Goal: Task Accomplishment & Management: Complete application form

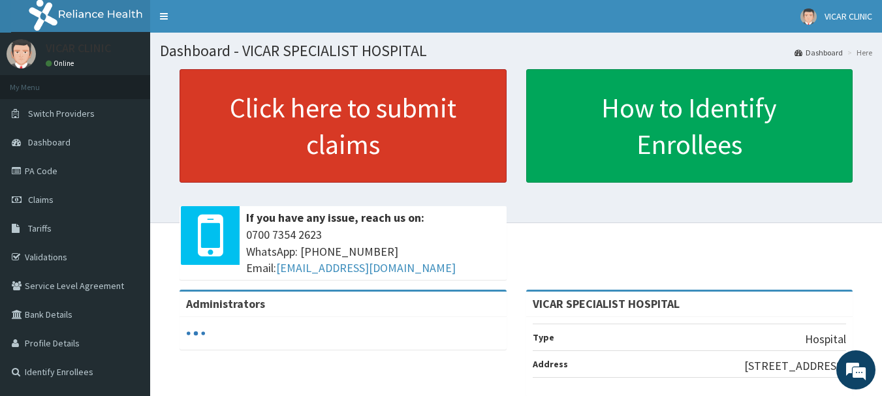
click at [250, 148] on link "Click here to submit claims" at bounding box center [342, 126] width 327 height 114
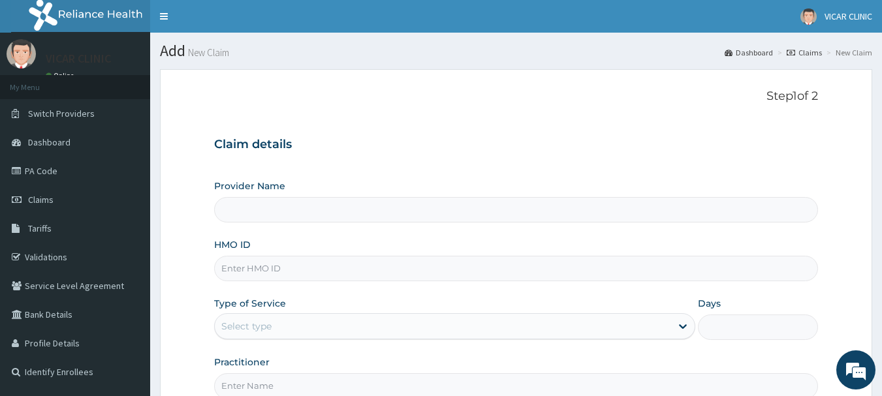
type input "VICAR SPECIALIST HOSPITAL"
click at [303, 271] on input "HMO ID" at bounding box center [516, 268] width 604 height 25
type input "SUT/10178/B"
click at [320, 322] on div "Select type" at bounding box center [443, 326] width 456 height 21
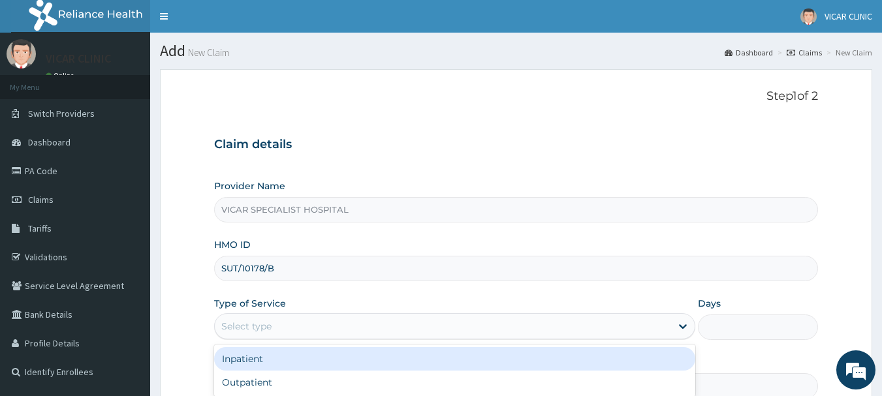
click at [301, 354] on div "Inpatient" at bounding box center [454, 358] width 481 height 23
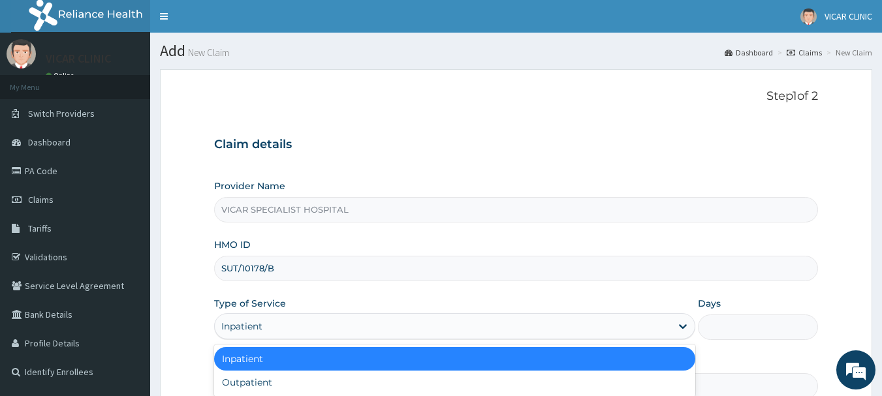
click at [269, 358] on div "Inpatient" at bounding box center [454, 358] width 481 height 23
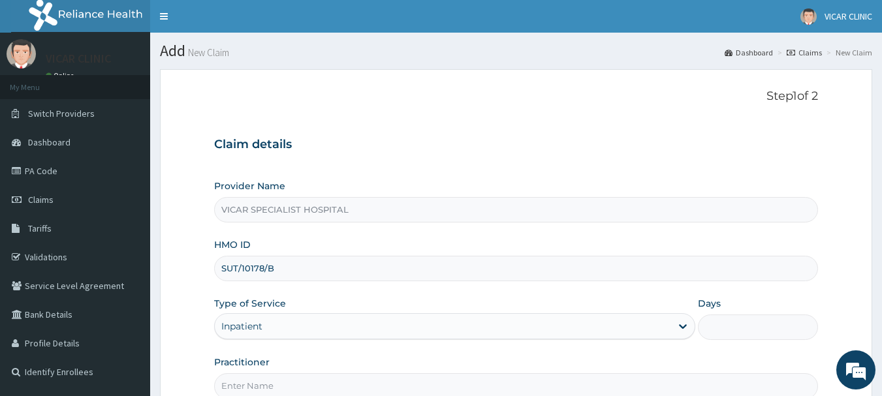
click at [269, 378] on input "Practitioner" at bounding box center [516, 385] width 604 height 25
type input "DR ANI"
click at [324, 279] on input "SUT/10178/B" at bounding box center [516, 268] width 604 height 25
click at [322, 292] on div "Provider Name VICAR SPECIALIST HOSPITAL HMO ID SUT/10178/B Type of Service Inpa…" at bounding box center [516, 288] width 604 height 219
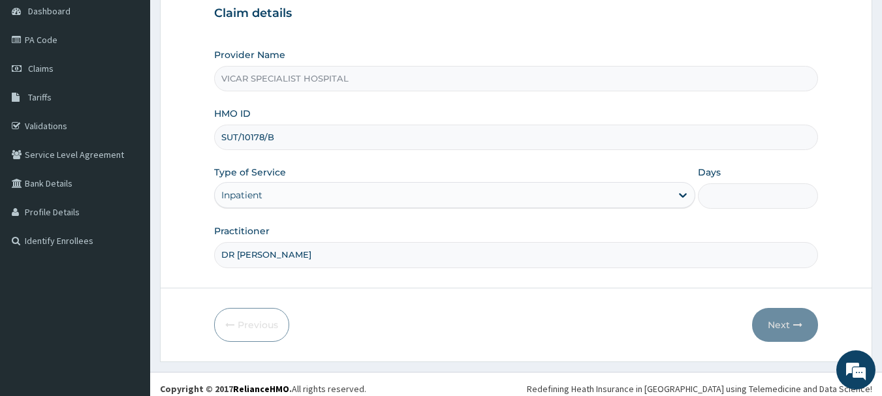
scroll to position [140, 0]
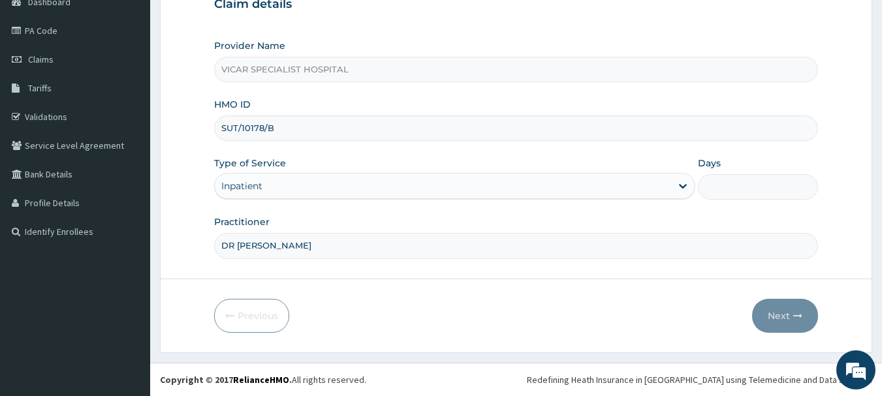
click at [754, 186] on input "Days" at bounding box center [758, 186] width 120 height 25
type input "5"
click at [784, 322] on button "Next" at bounding box center [785, 316] width 66 height 34
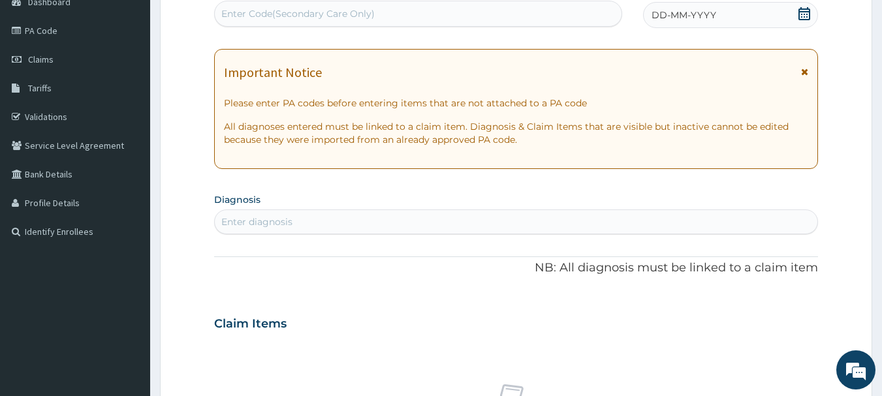
click at [592, 230] on div "Enter diagnosis" at bounding box center [516, 221] width 603 height 21
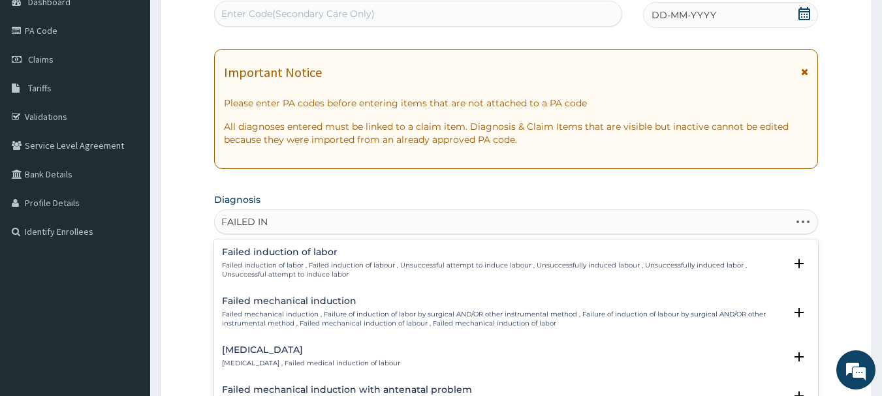
type input "FAILED IND"
click at [429, 254] on h4 "Failed induction of labor" at bounding box center [503, 252] width 563 height 10
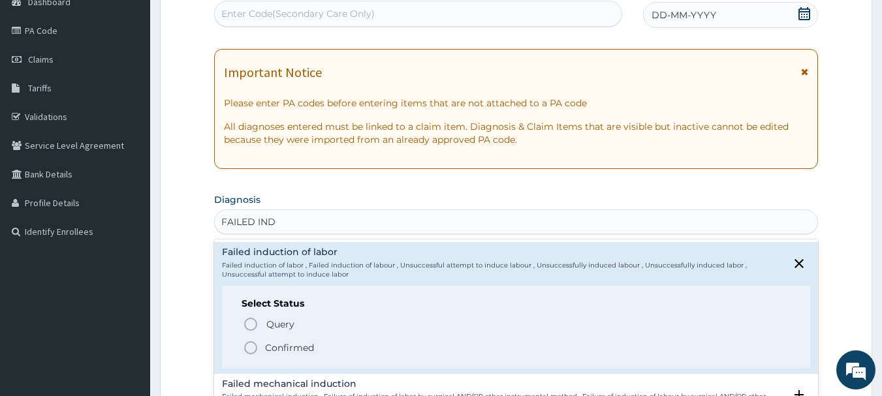
click at [253, 347] on icon "status option filled" at bounding box center [251, 348] width 16 height 16
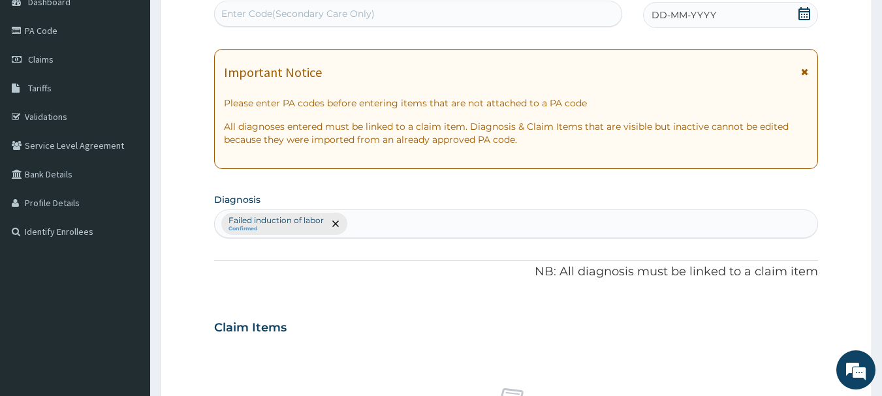
click at [321, 315] on div "Claim Items" at bounding box center [516, 325] width 604 height 34
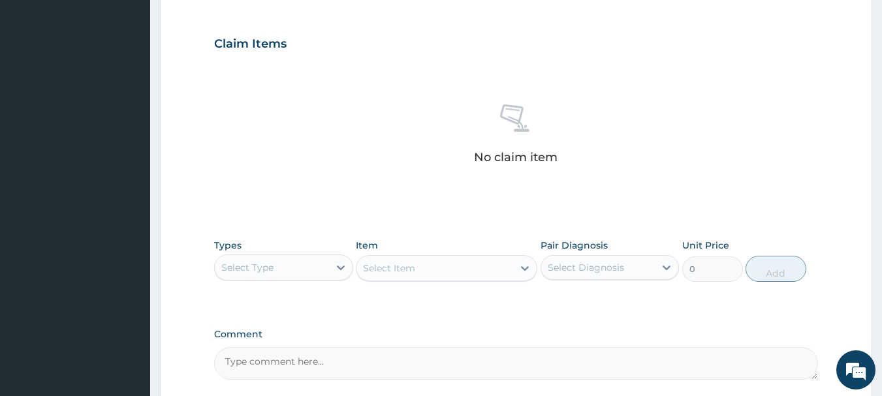
scroll to position [427, 0]
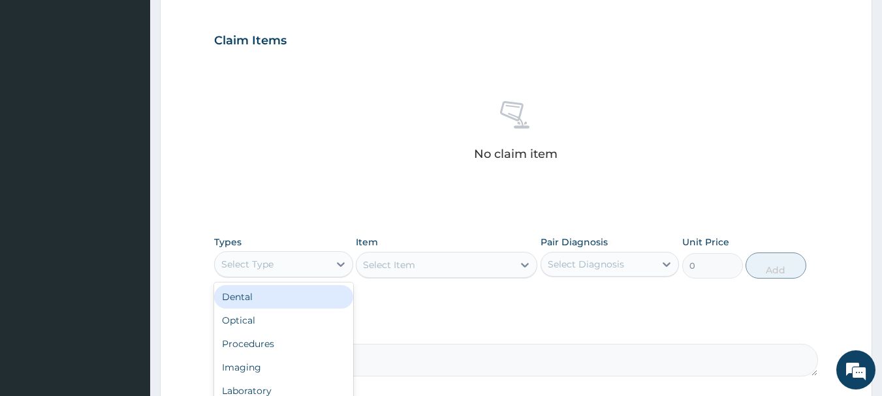
click at [320, 259] on div "Select Type" at bounding box center [272, 264] width 114 height 21
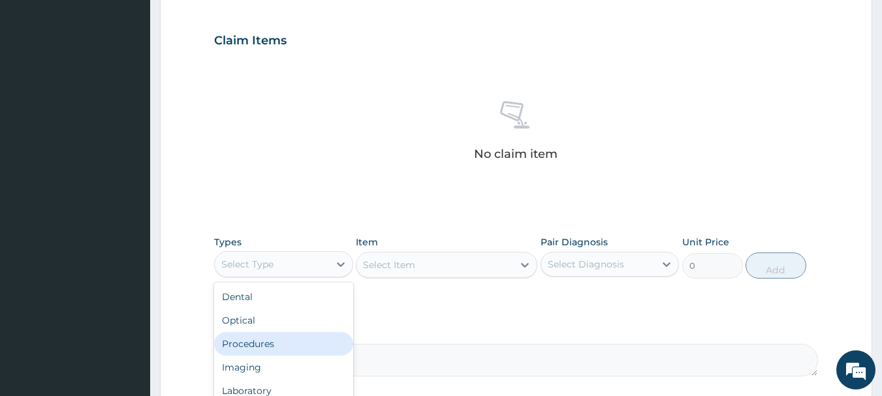
click at [275, 339] on div "Procedures" at bounding box center [283, 343] width 139 height 23
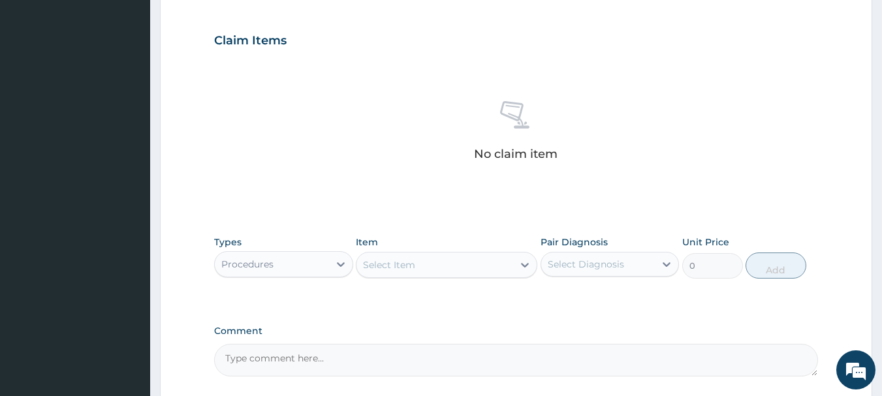
click at [418, 269] on div "Select Item" at bounding box center [434, 264] width 157 height 21
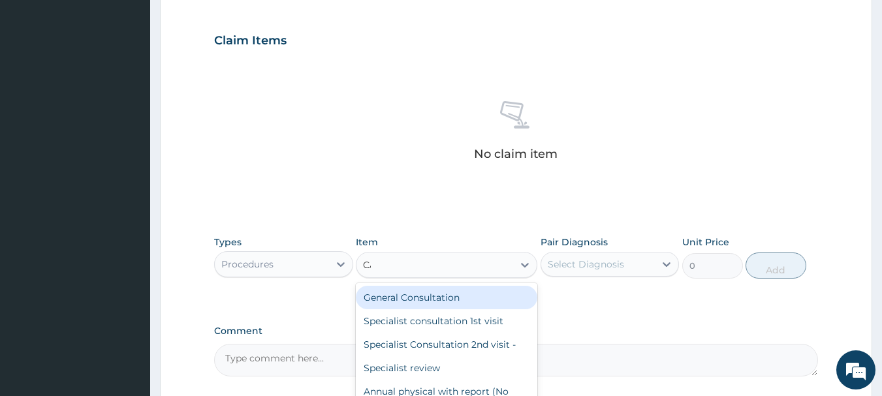
type input "CAE"
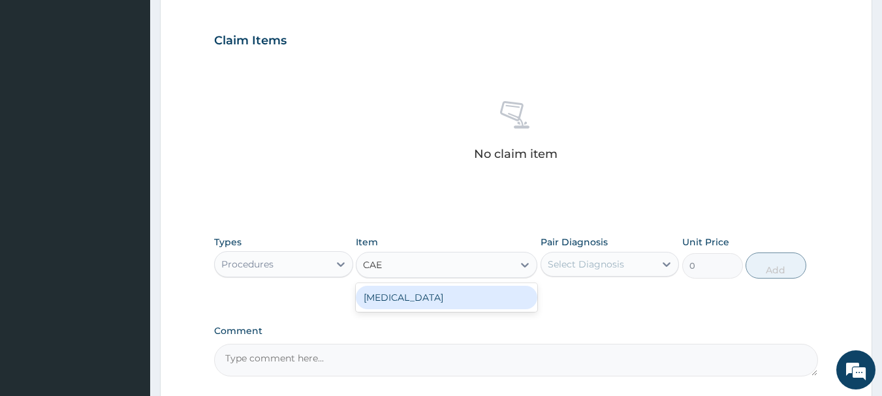
click at [414, 299] on div "Caesarean section" at bounding box center [446, 297] width 181 height 23
type input "190000"
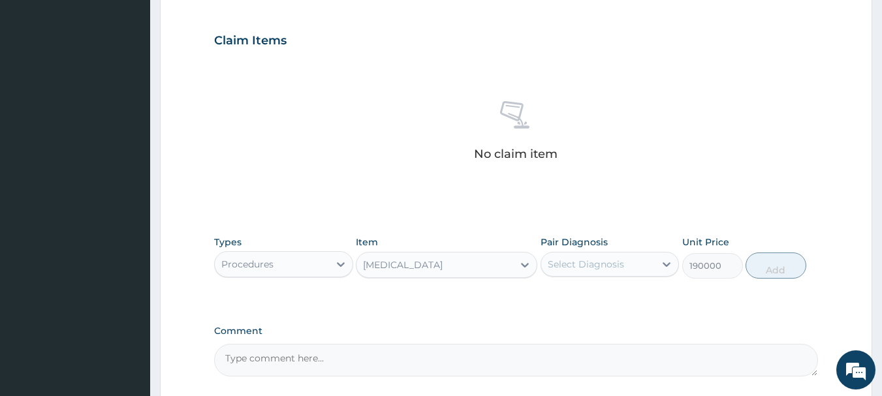
click at [502, 262] on div "Caesarean section" at bounding box center [434, 264] width 157 height 21
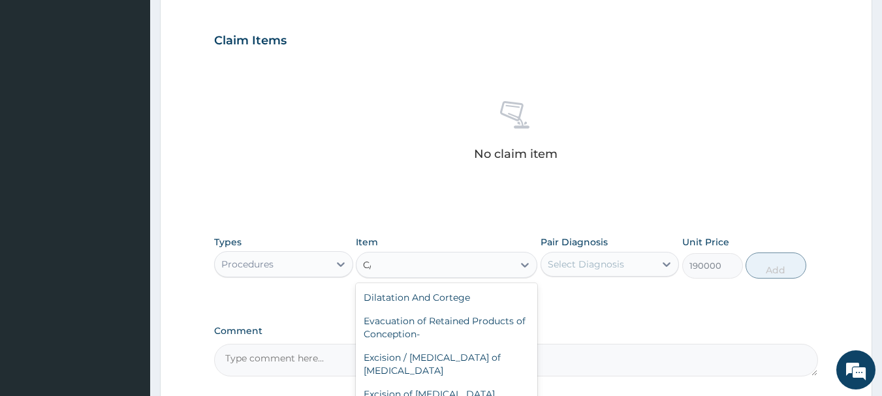
scroll to position [0, 0]
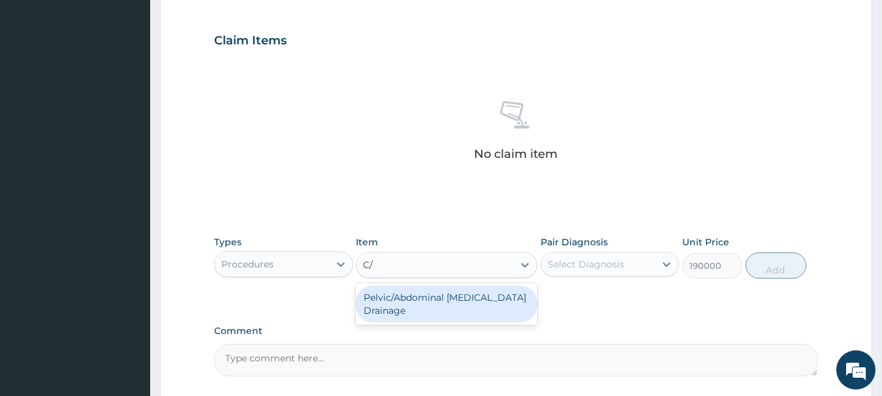
type input "C"
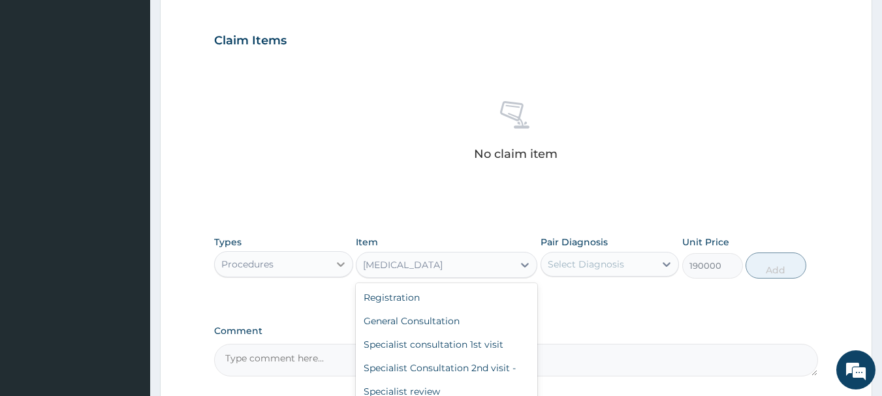
click at [345, 262] on icon at bounding box center [340, 264] width 13 height 13
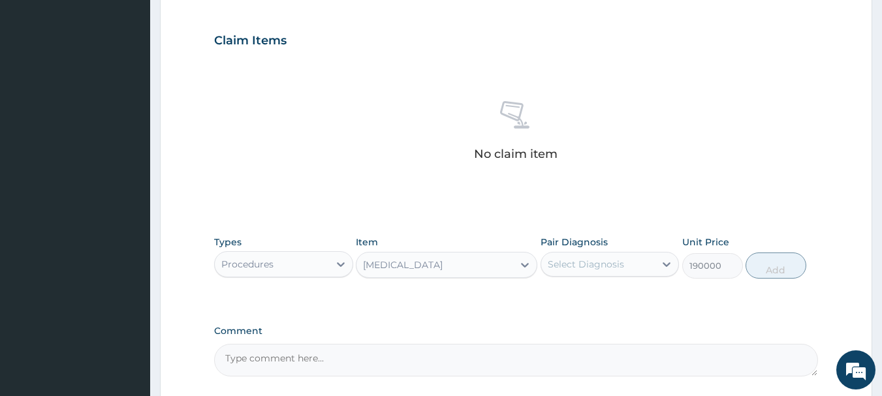
click at [412, 316] on div "PA Code / Prescription Code Enter Code(Secondary Care Only) Encounter Date DD-M…" at bounding box center [516, 36] width 604 height 679
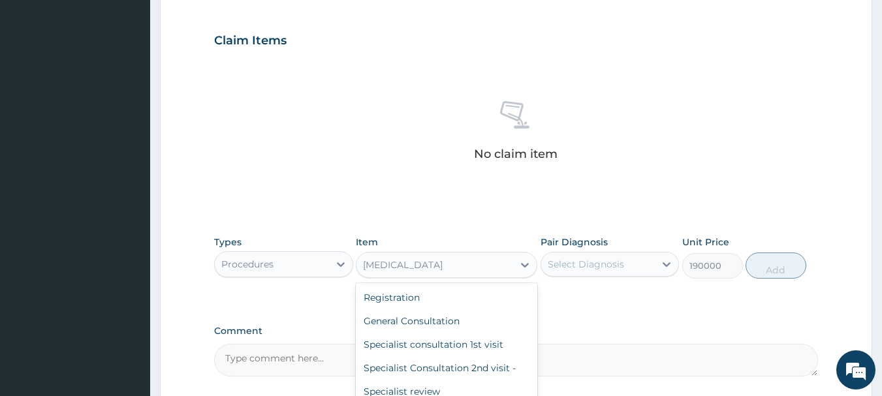
click at [453, 266] on div "Caesarean section" at bounding box center [434, 264] width 157 height 21
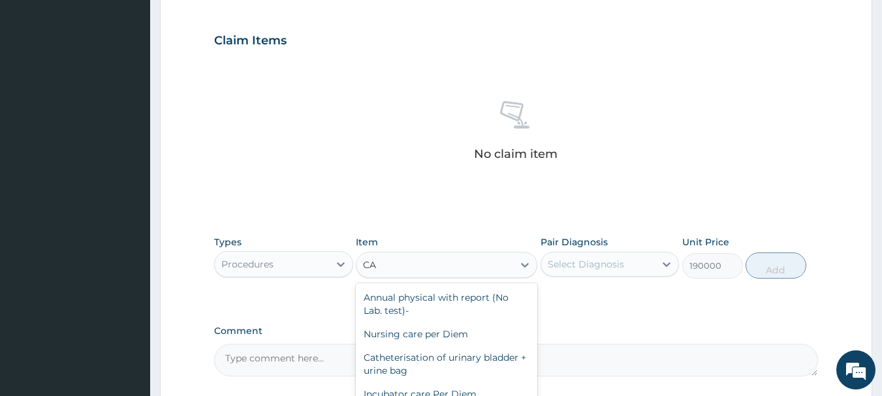
type input "C"
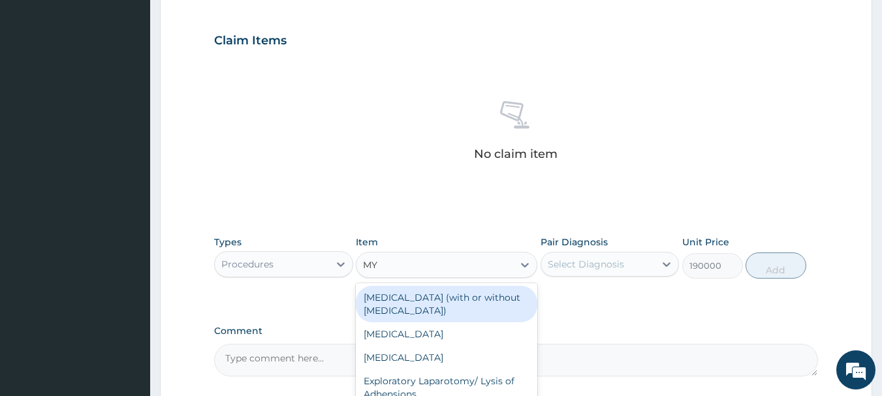
type input "MYO"
click at [446, 299] on div "Myomectomy (all inclusive, minus blood)" at bounding box center [446, 304] width 181 height 37
type input "250000"
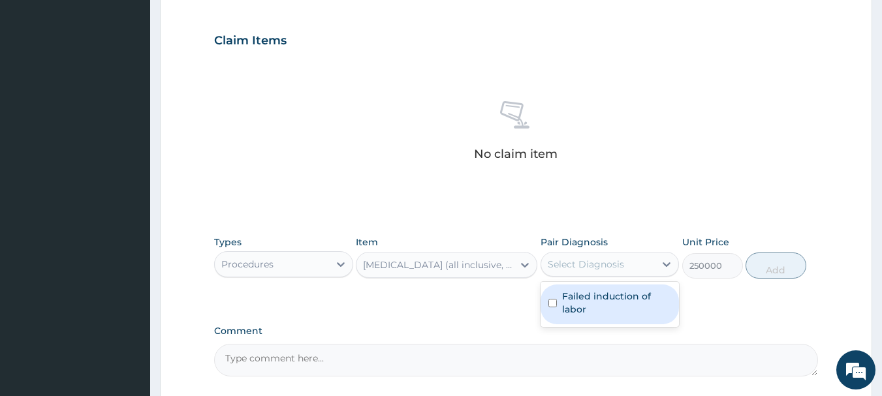
click at [564, 272] on div "Select Diagnosis" at bounding box center [598, 264] width 114 height 21
click at [516, 266] on div at bounding box center [524, 264] width 23 height 23
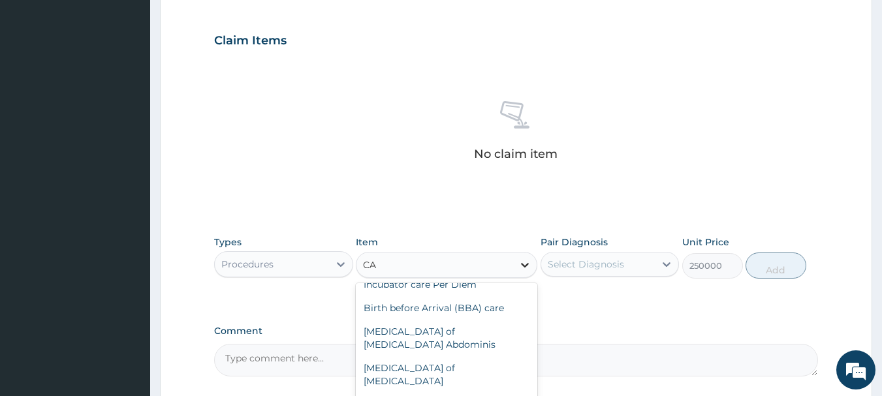
scroll to position [97, 0]
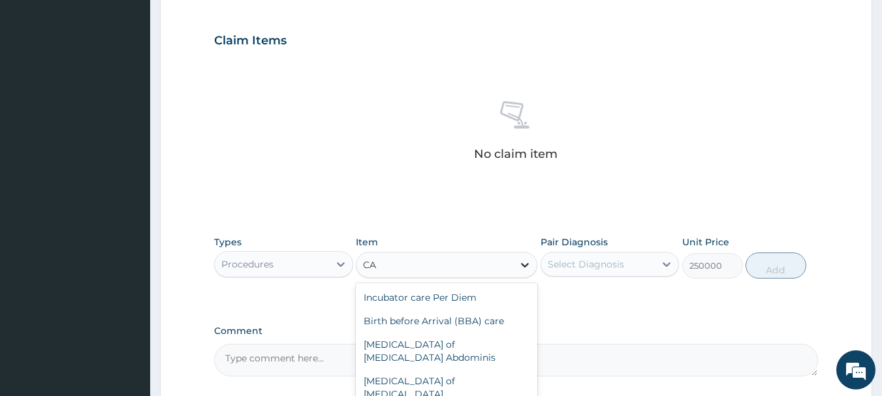
type input "CAE"
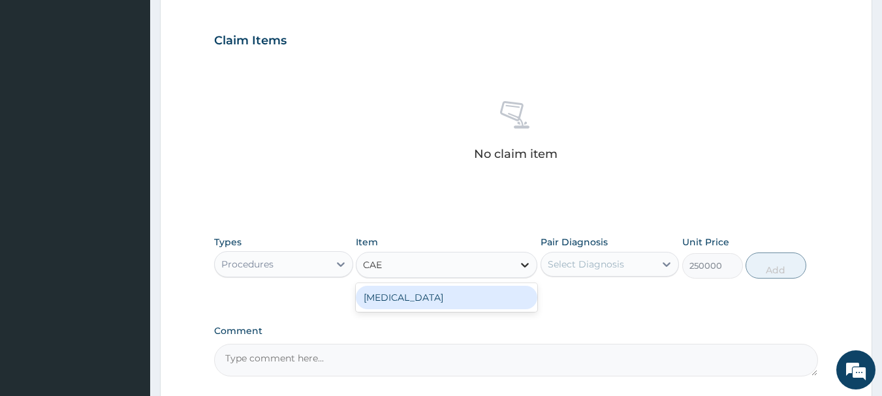
scroll to position [0, 0]
click at [500, 294] on div "Caesarean section" at bounding box center [446, 297] width 181 height 23
type input "190000"
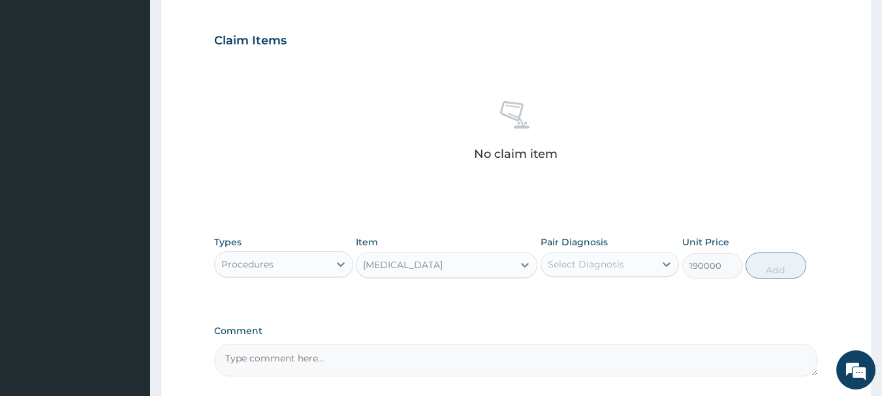
click at [488, 269] on div "Caesarean section" at bounding box center [434, 264] width 157 height 21
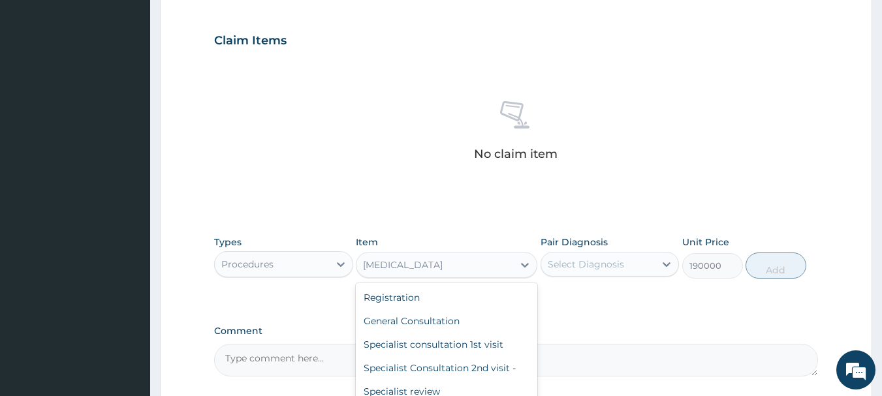
scroll to position [2161, 0]
